Goal: Task Accomplishment & Management: Use online tool/utility

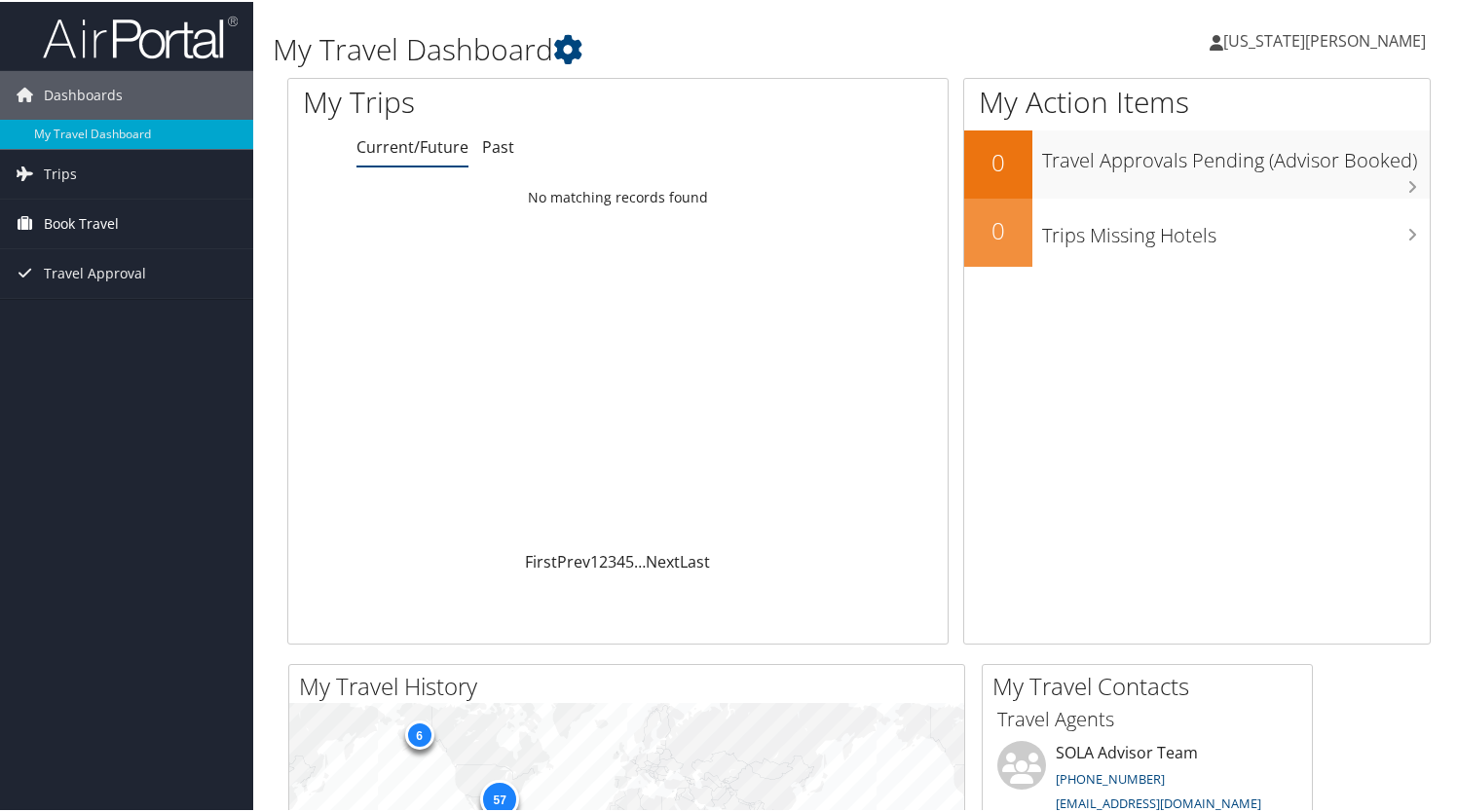
click at [78, 217] on span "Book Travel" at bounding box center [81, 222] width 75 height 49
click at [126, 291] on link "Book/Manage Online Trips" at bounding box center [126, 290] width 253 height 29
